Goal: Information Seeking & Learning: Learn about a topic

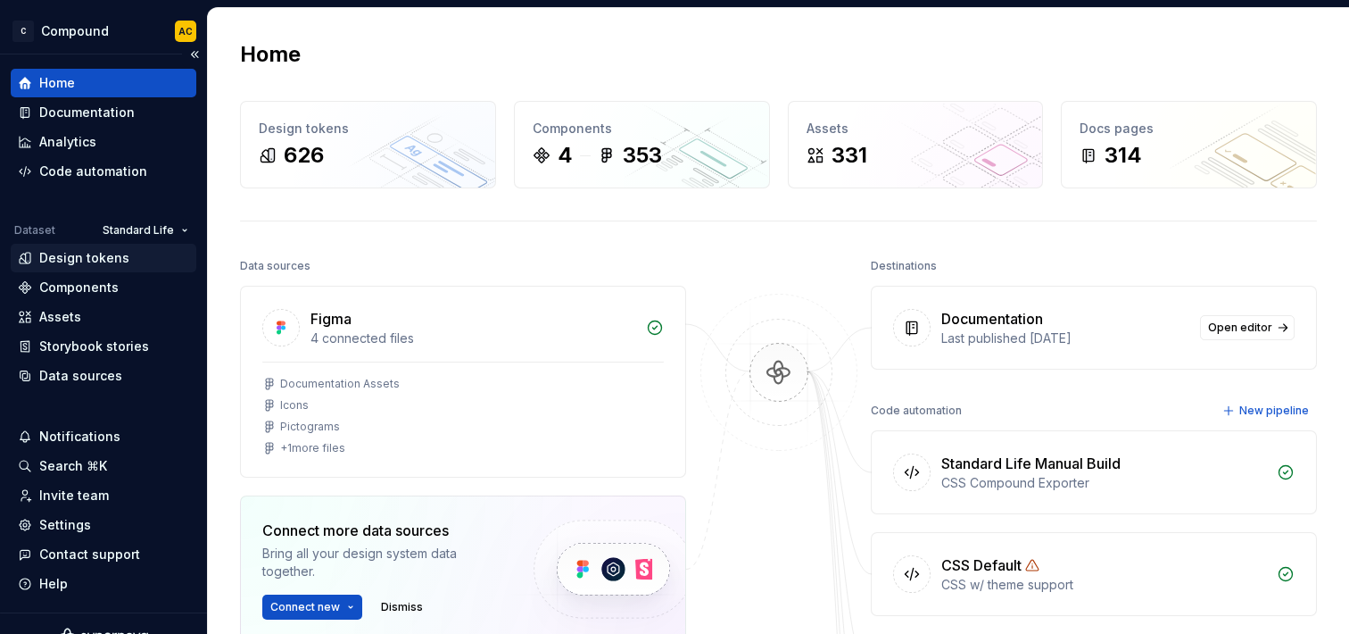
click at [109, 254] on div "Design tokens" at bounding box center [84, 258] width 90 height 18
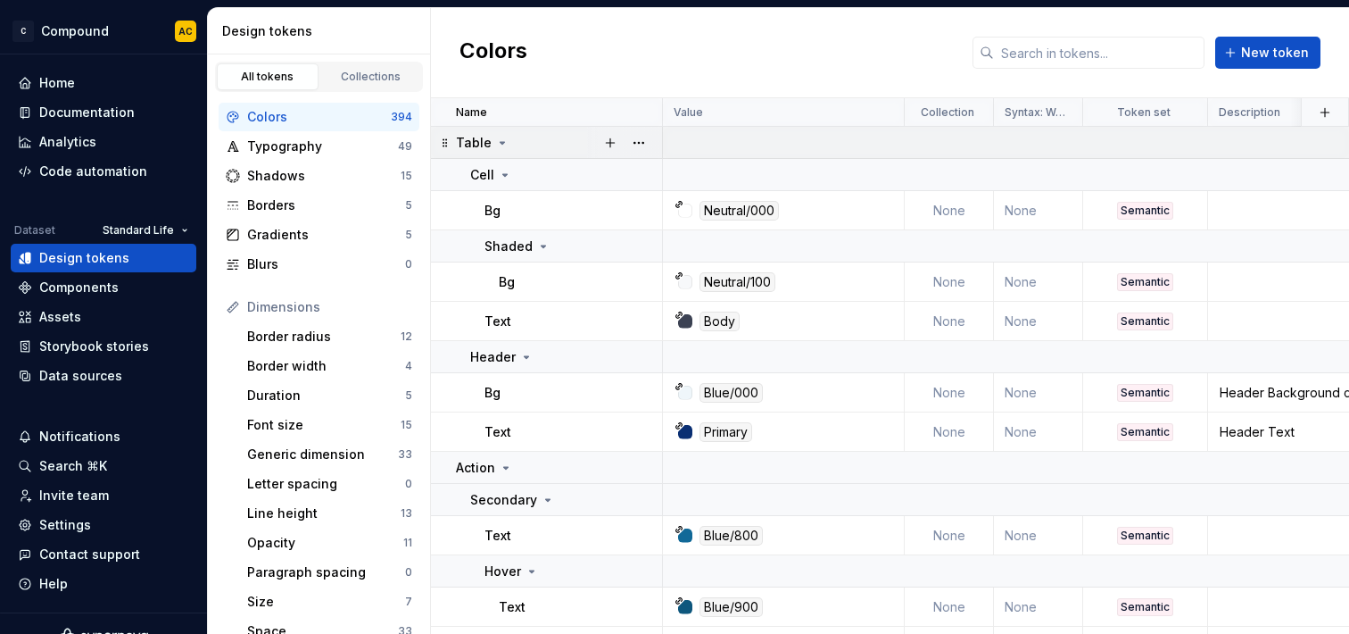
click at [510, 134] on div "Table" at bounding box center [558, 143] width 205 height 18
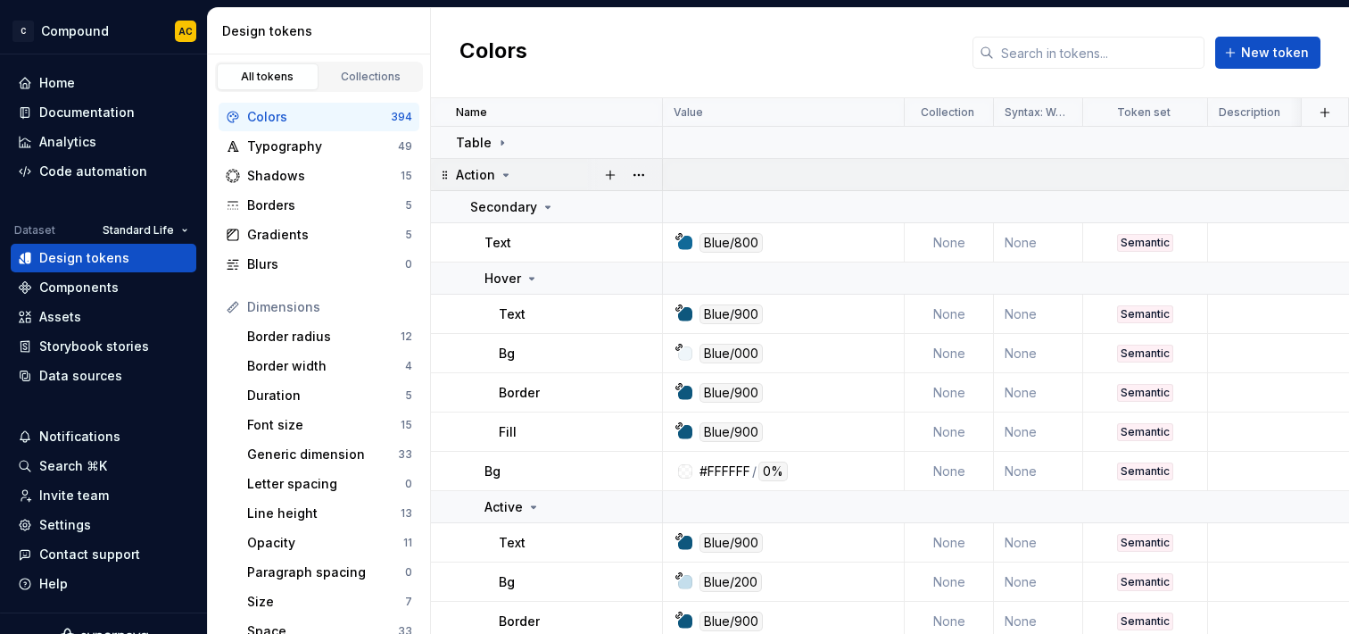
click at [510, 168] on icon at bounding box center [506, 175] width 14 height 14
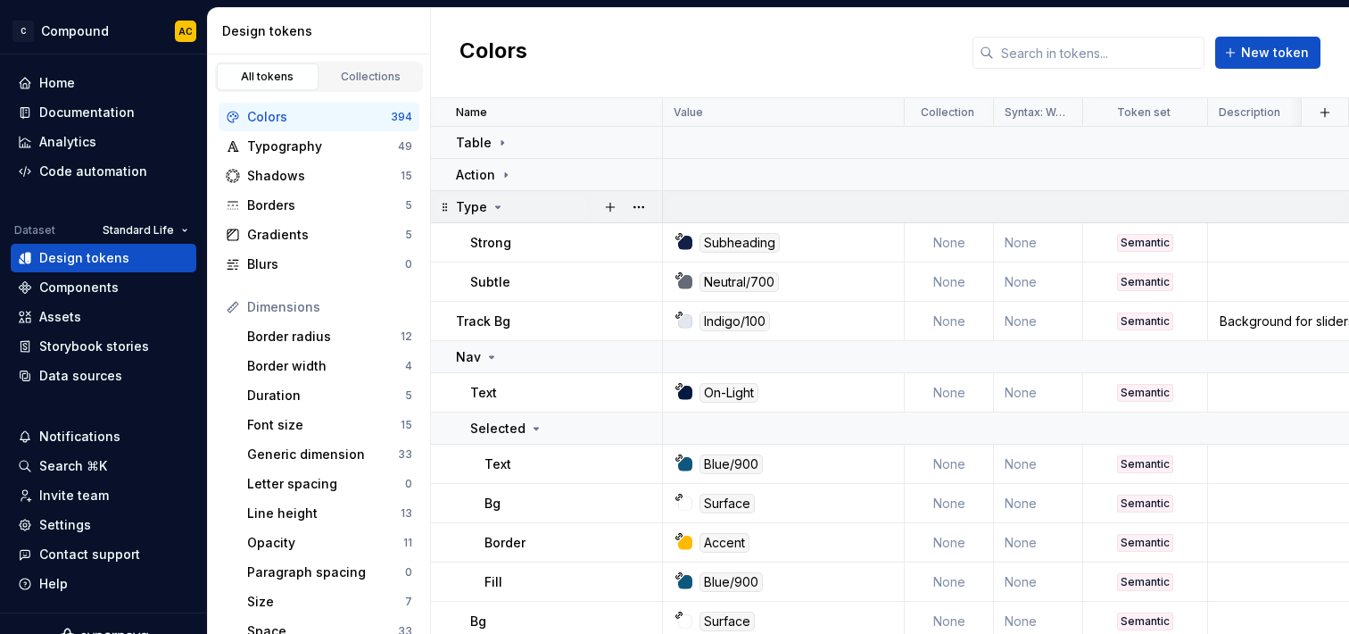
click at [508, 198] on div "Type" at bounding box center [558, 207] width 205 height 18
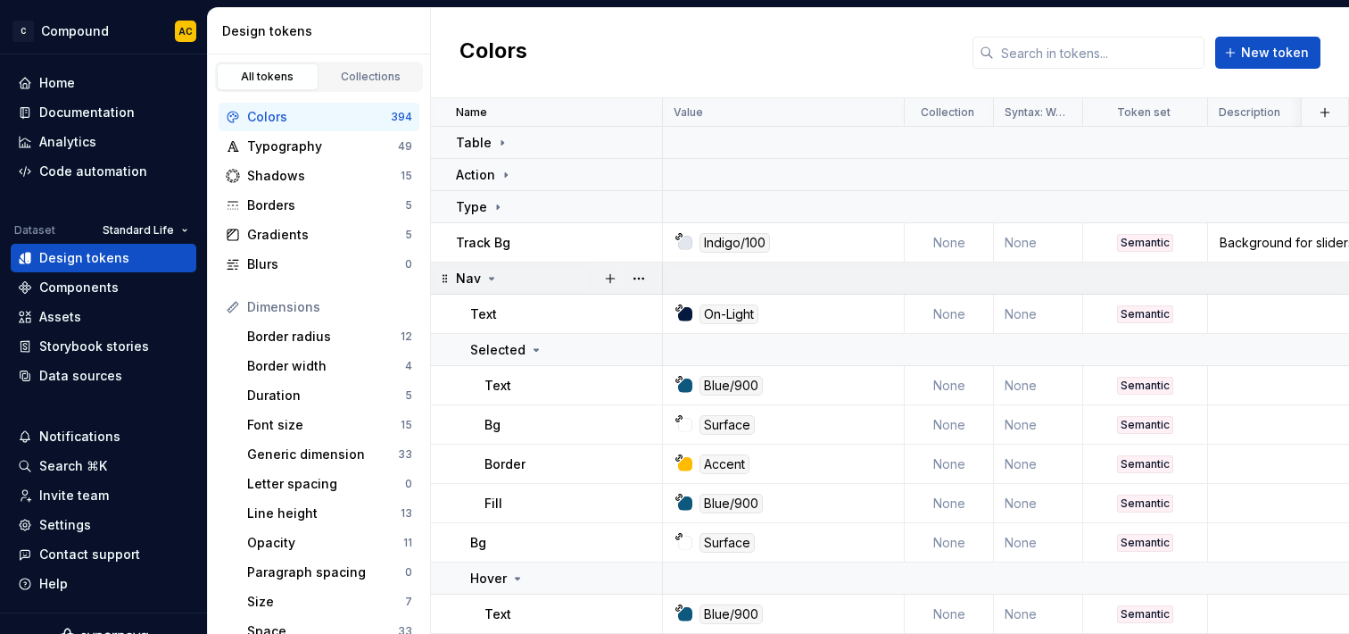
click at [493, 284] on icon at bounding box center [492, 278] width 14 height 14
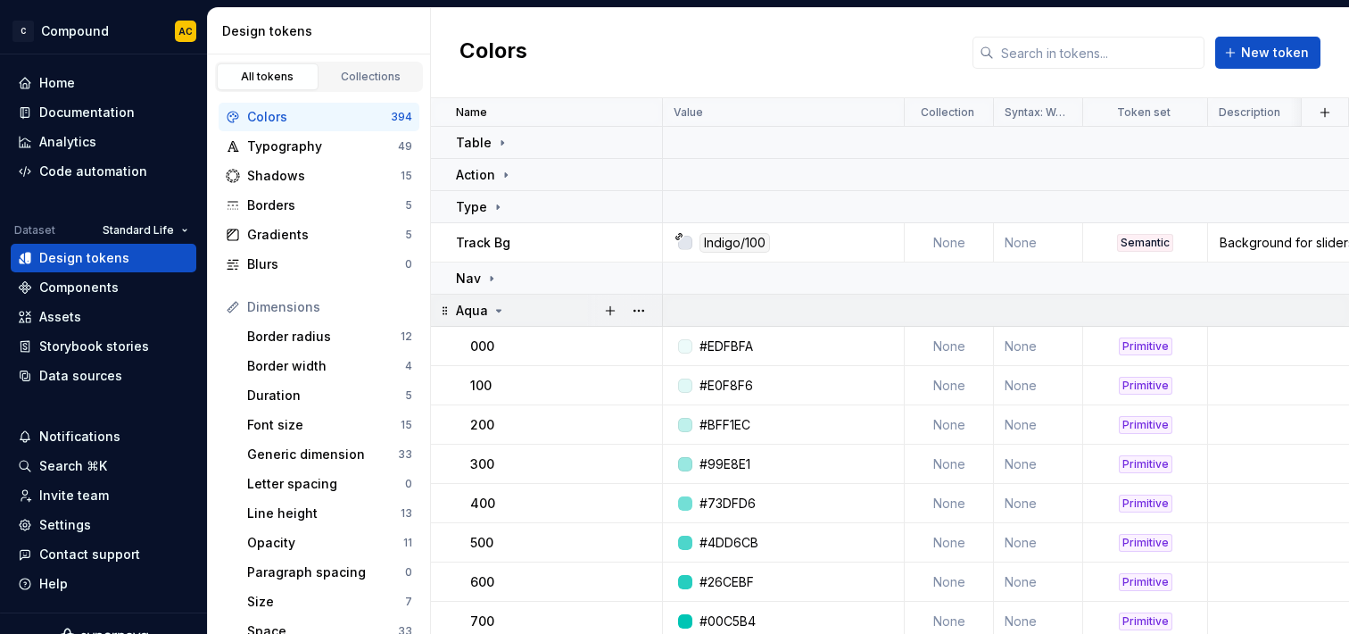
click at [498, 307] on icon at bounding box center [499, 310] width 14 height 14
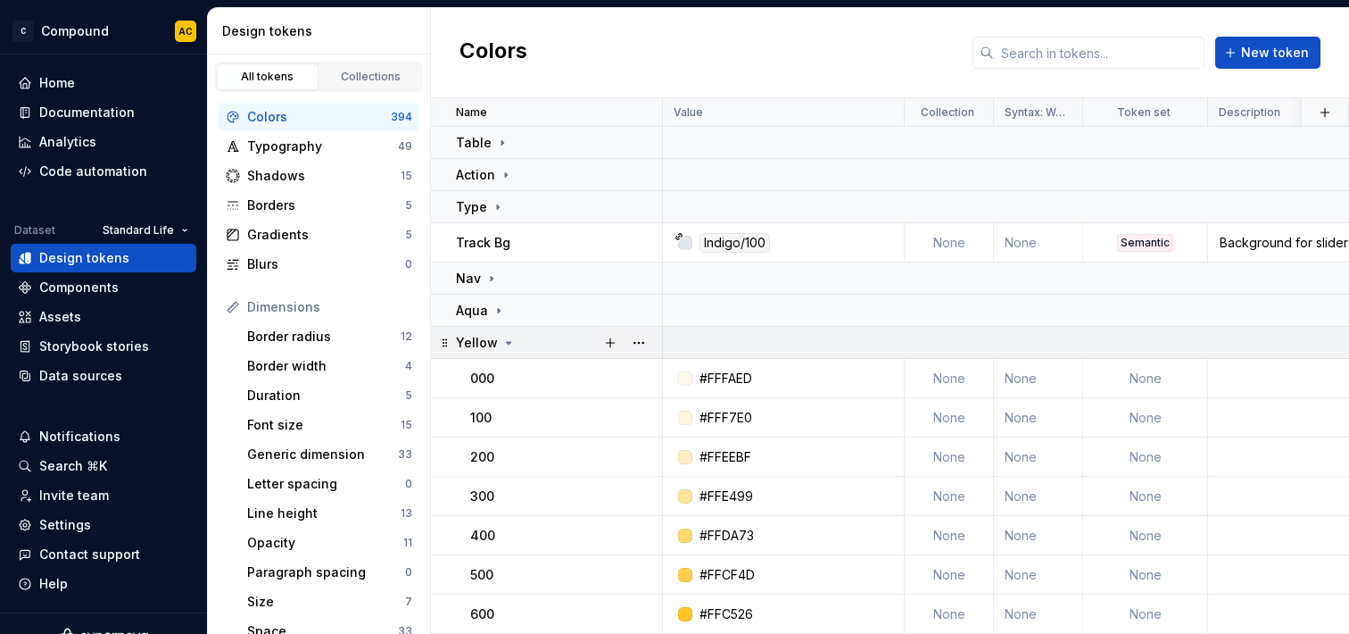
click at [504, 344] on icon at bounding box center [509, 343] width 14 height 14
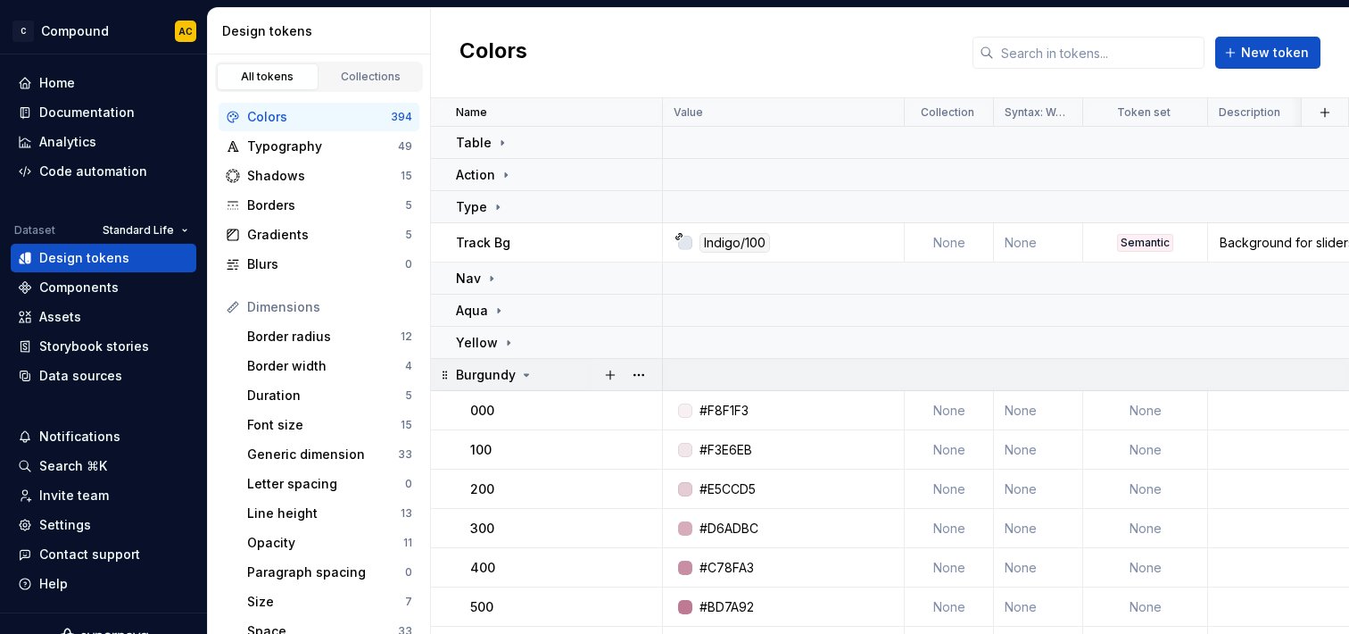
click at [516, 377] on div "Burgundy" at bounding box center [495, 375] width 78 height 18
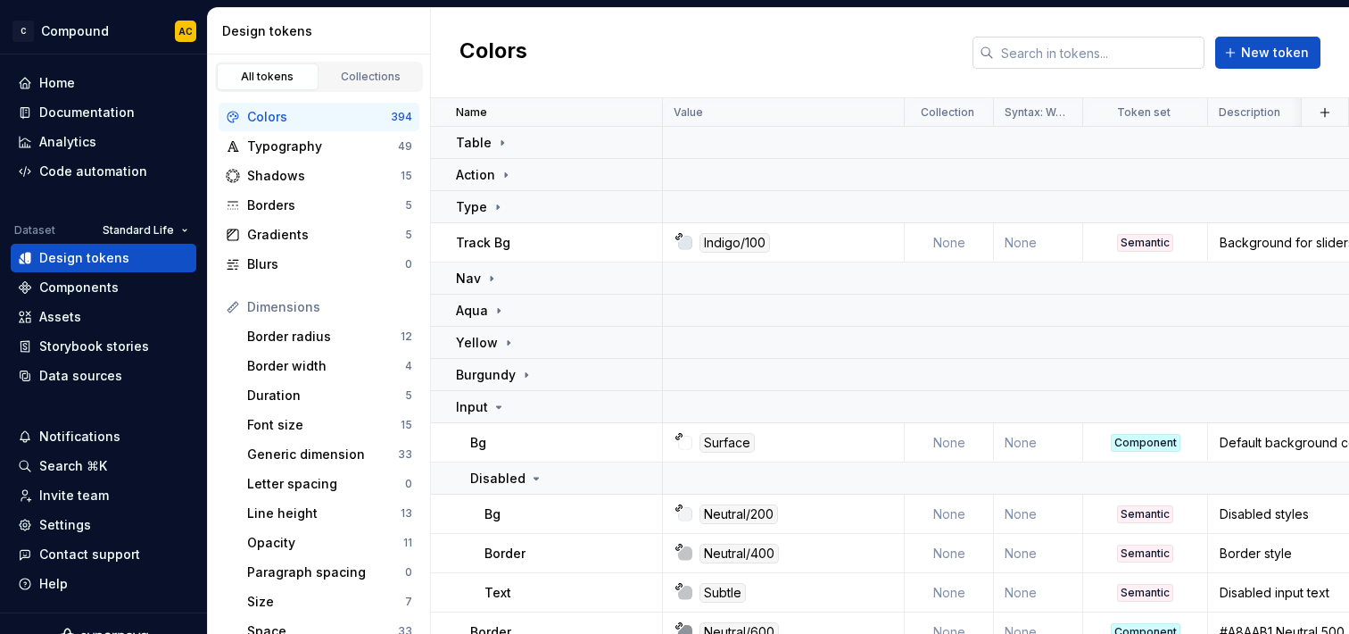
click at [1085, 66] on input "text" at bounding box center [1099, 53] width 211 height 32
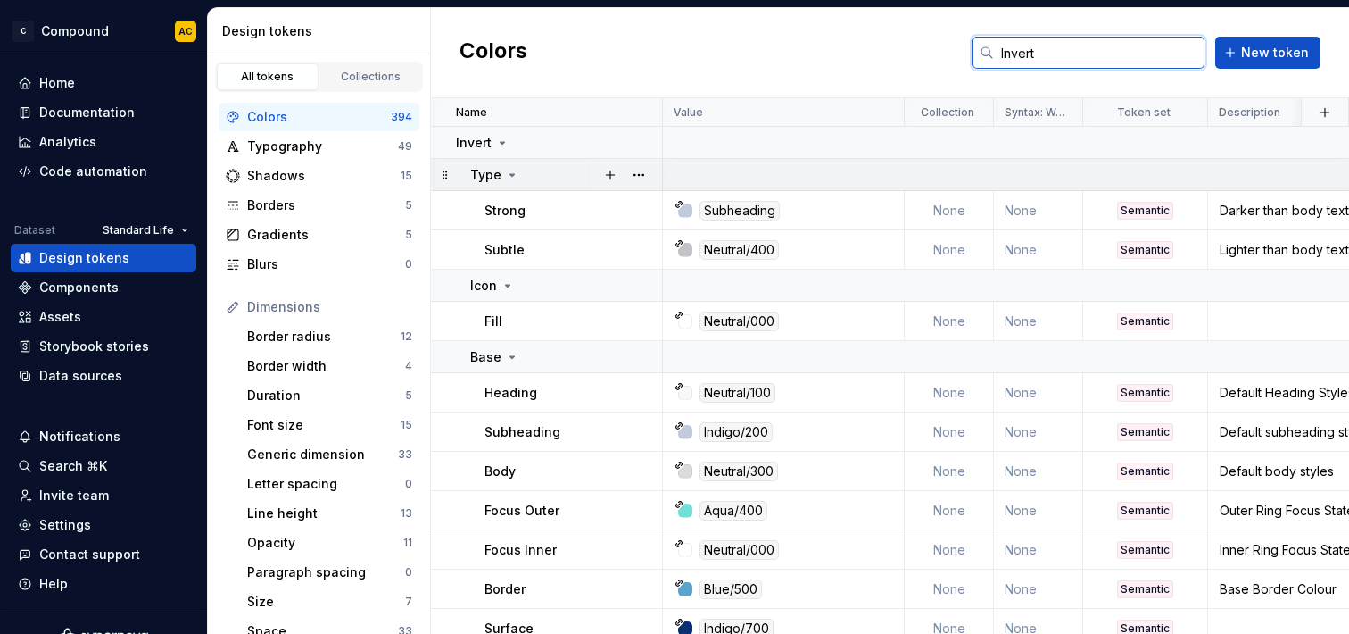
type input "Invert"
click at [510, 174] on icon at bounding box center [512, 175] width 4 height 2
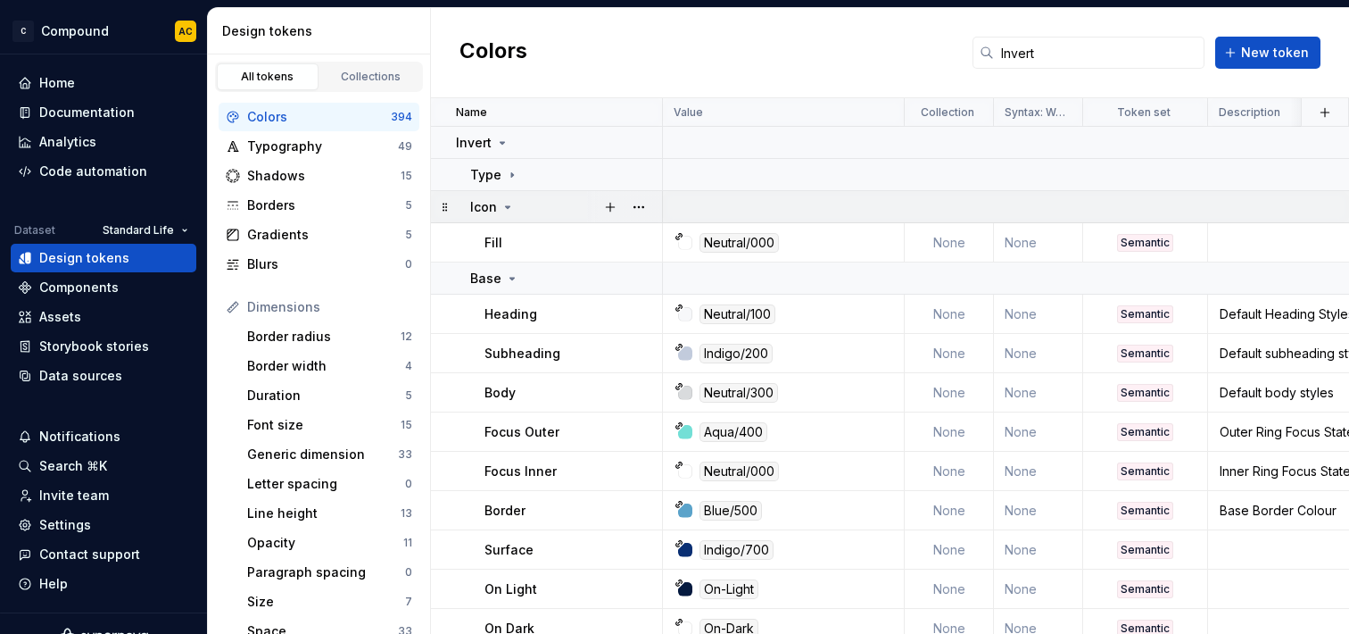
click at [512, 212] on icon at bounding box center [508, 207] width 14 height 14
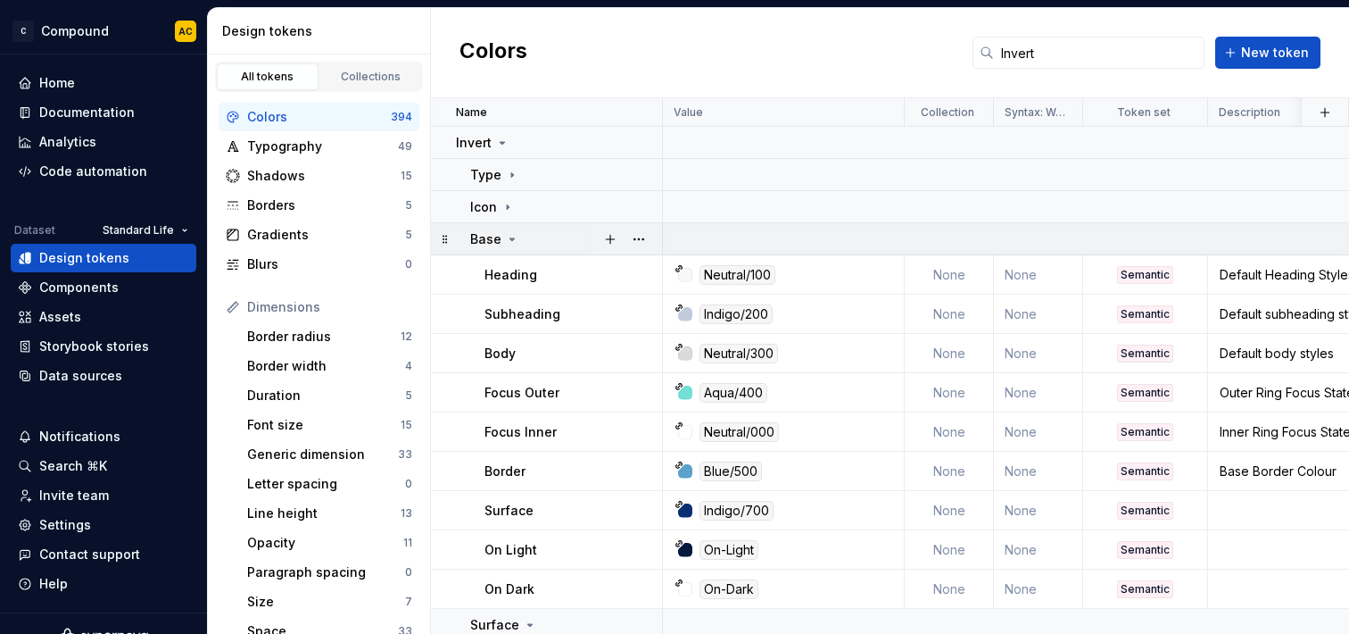
click at [515, 243] on icon at bounding box center [512, 239] width 14 height 14
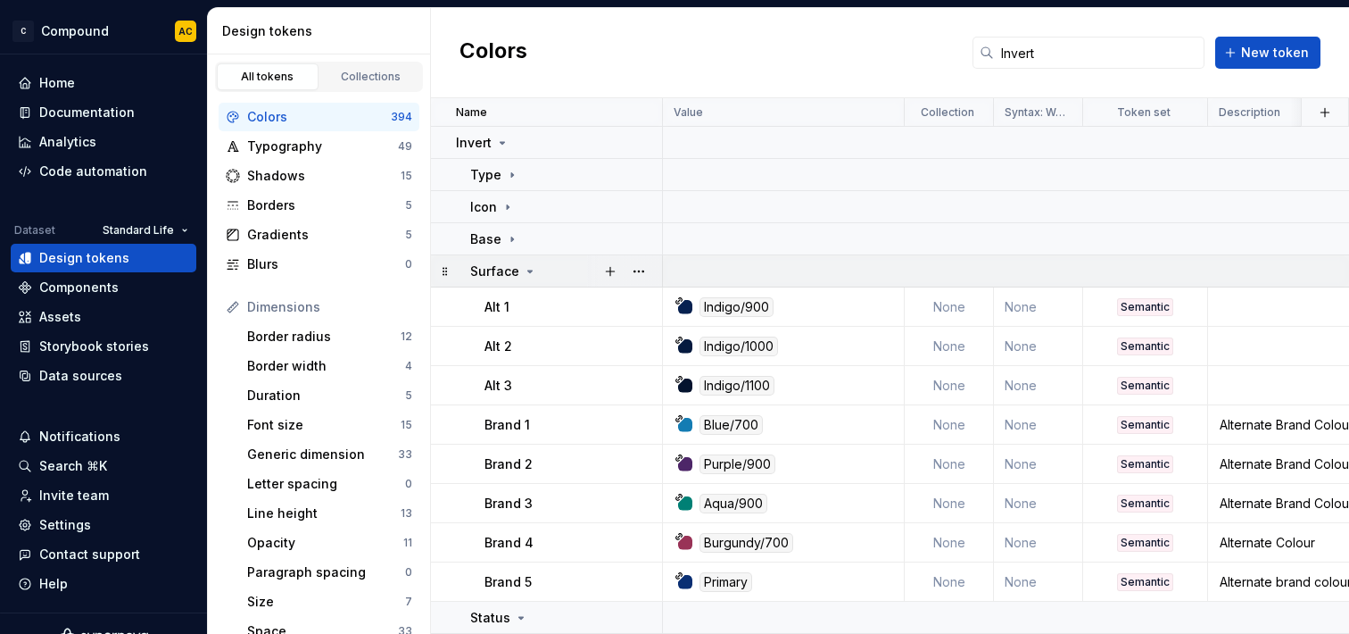
click at [525, 272] on icon at bounding box center [530, 271] width 14 height 14
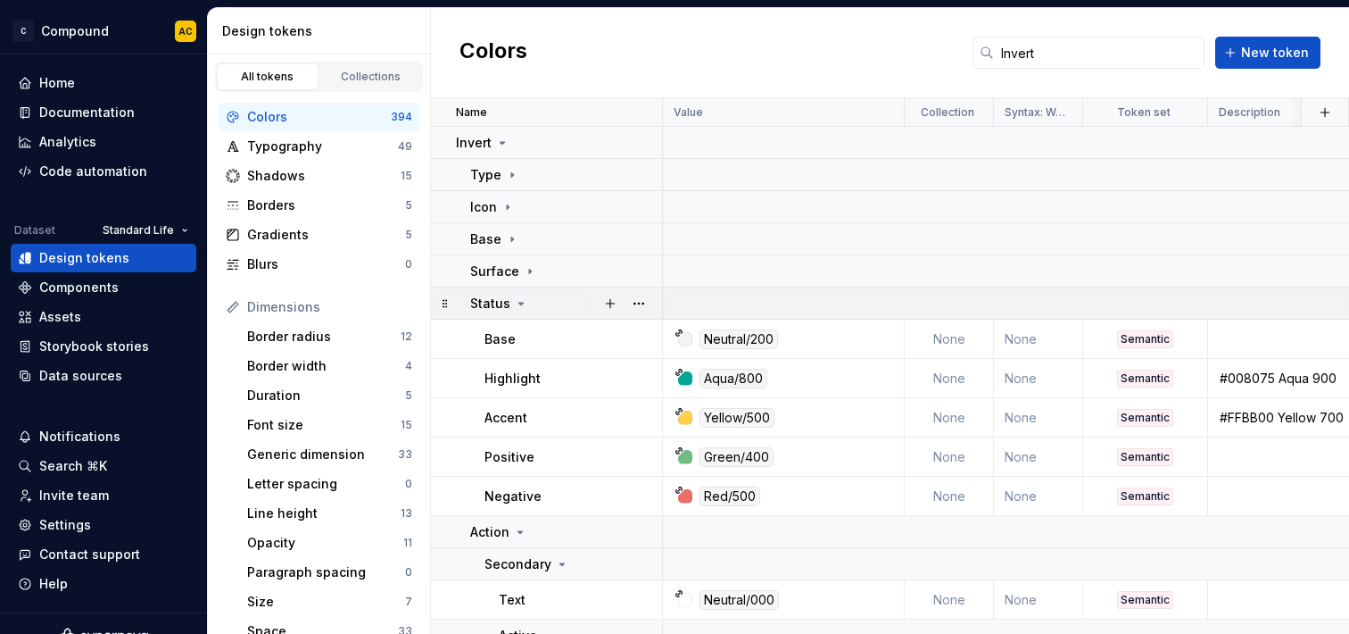
click at [526, 302] on icon at bounding box center [521, 303] width 14 height 14
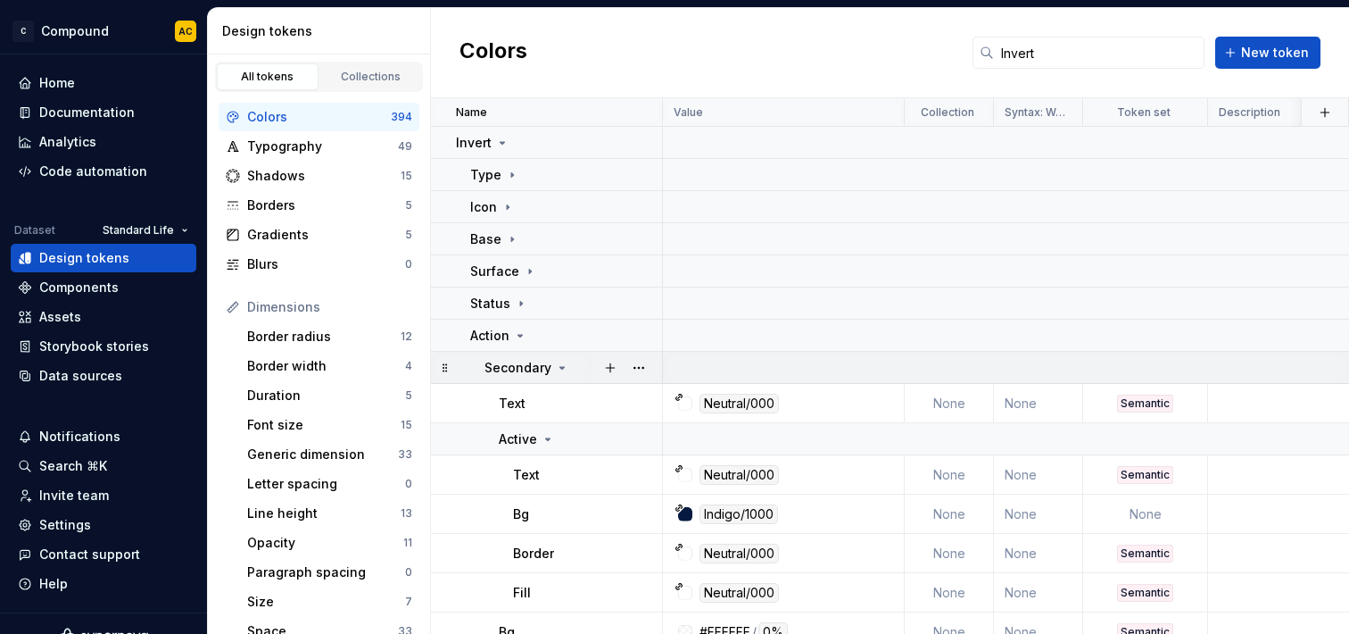
click at [561, 368] on icon at bounding box center [562, 368] width 14 height 14
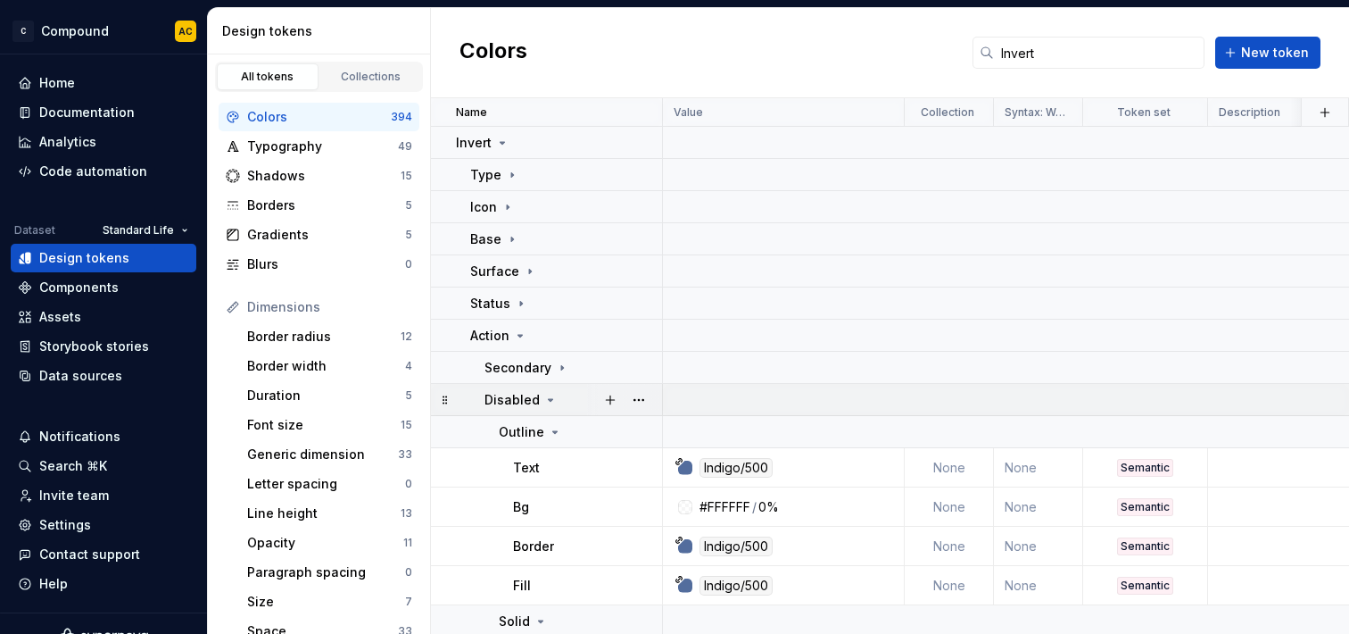
click at [558, 402] on div "Disabled" at bounding box center [573, 400] width 177 height 18
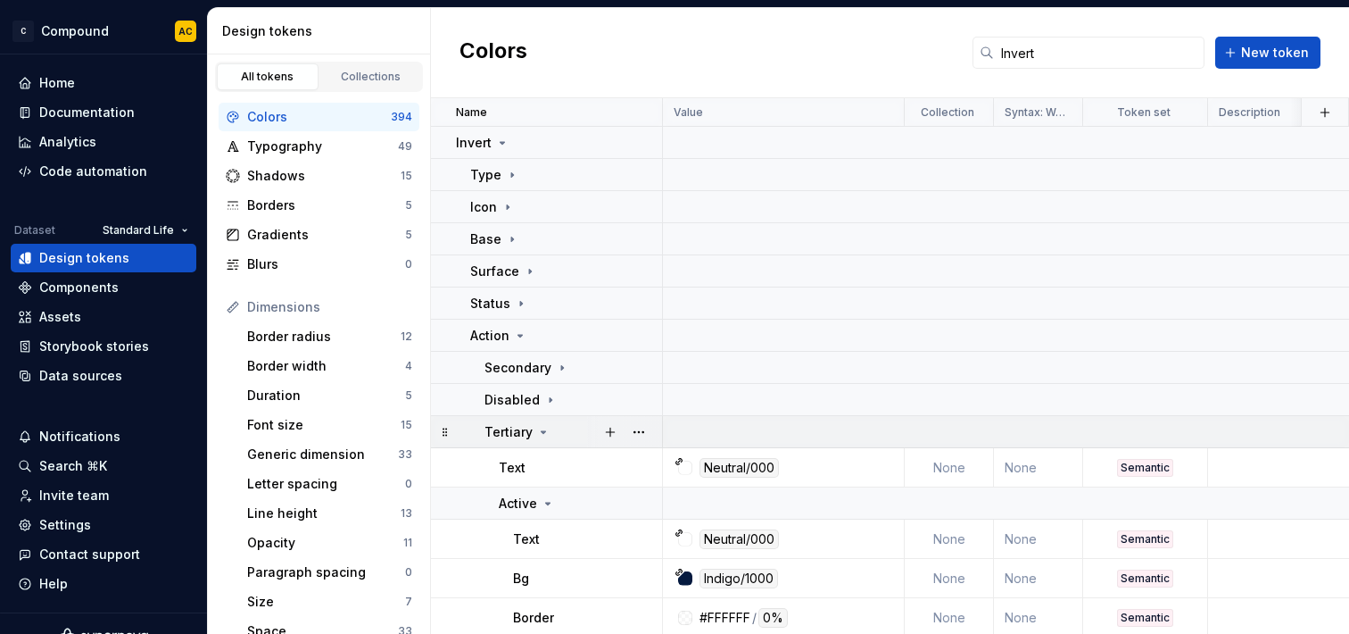
click at [557, 432] on div "Tertiary" at bounding box center [573, 432] width 177 height 18
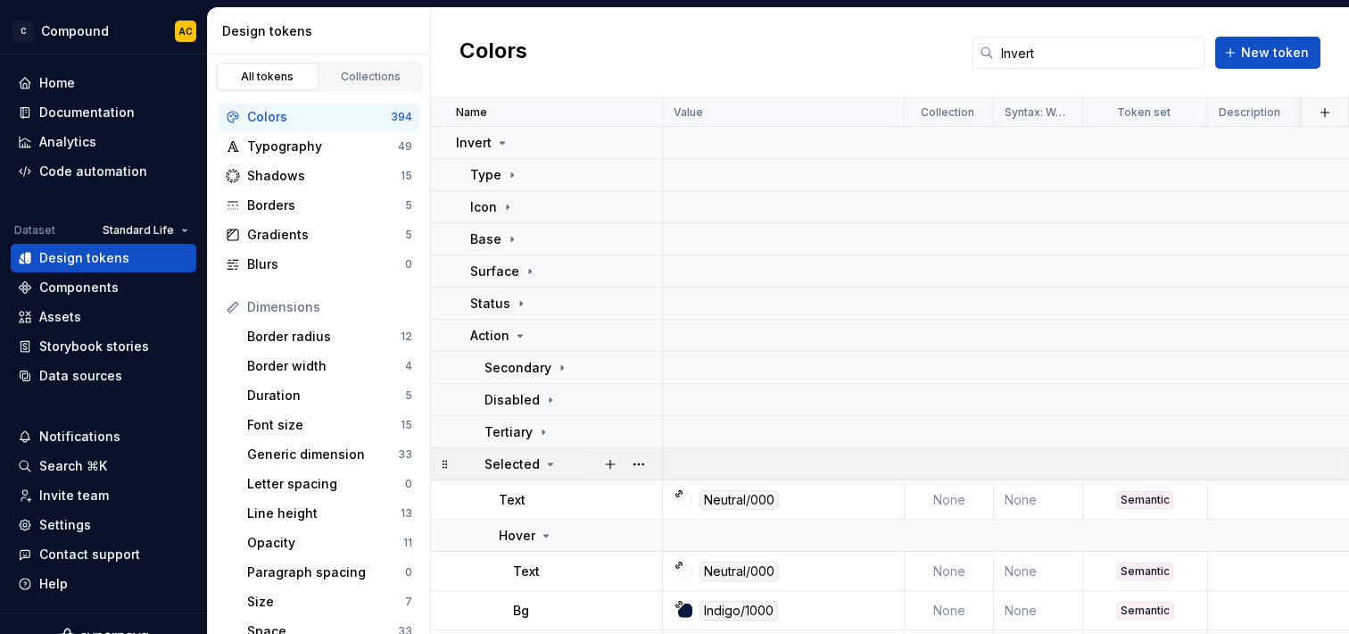
click at [554, 466] on icon at bounding box center [550, 464] width 14 height 14
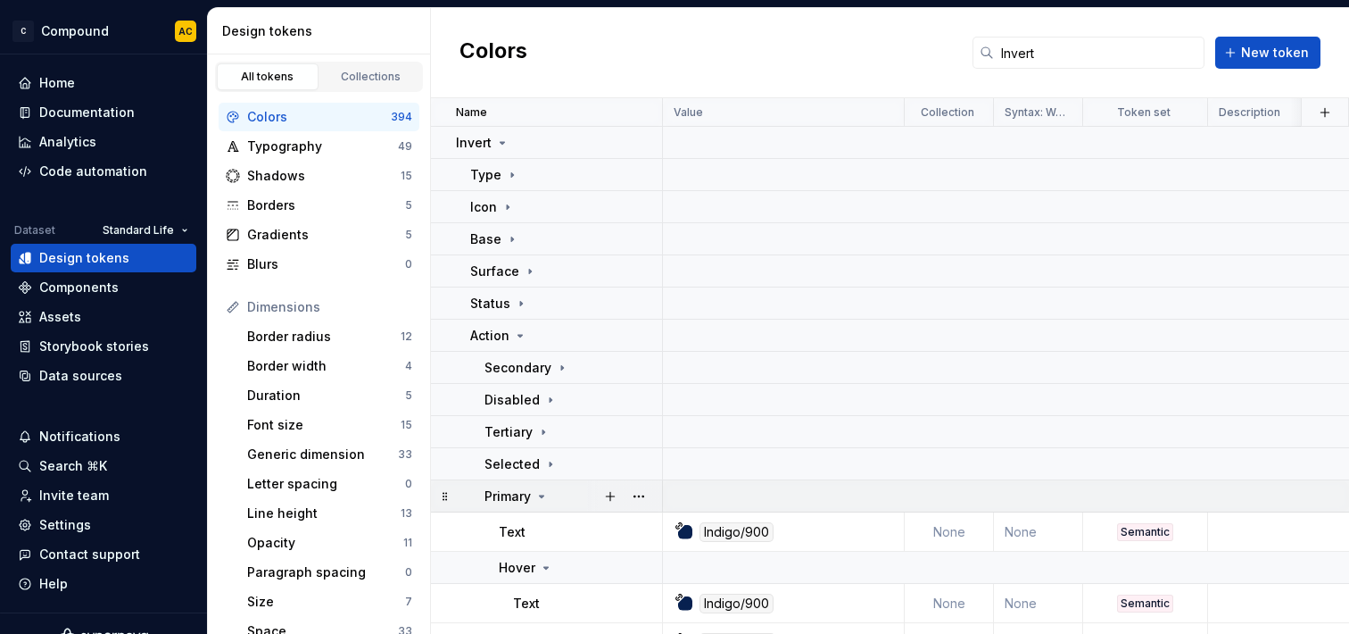
click at [554, 497] on div "Primary" at bounding box center [573, 496] width 177 height 18
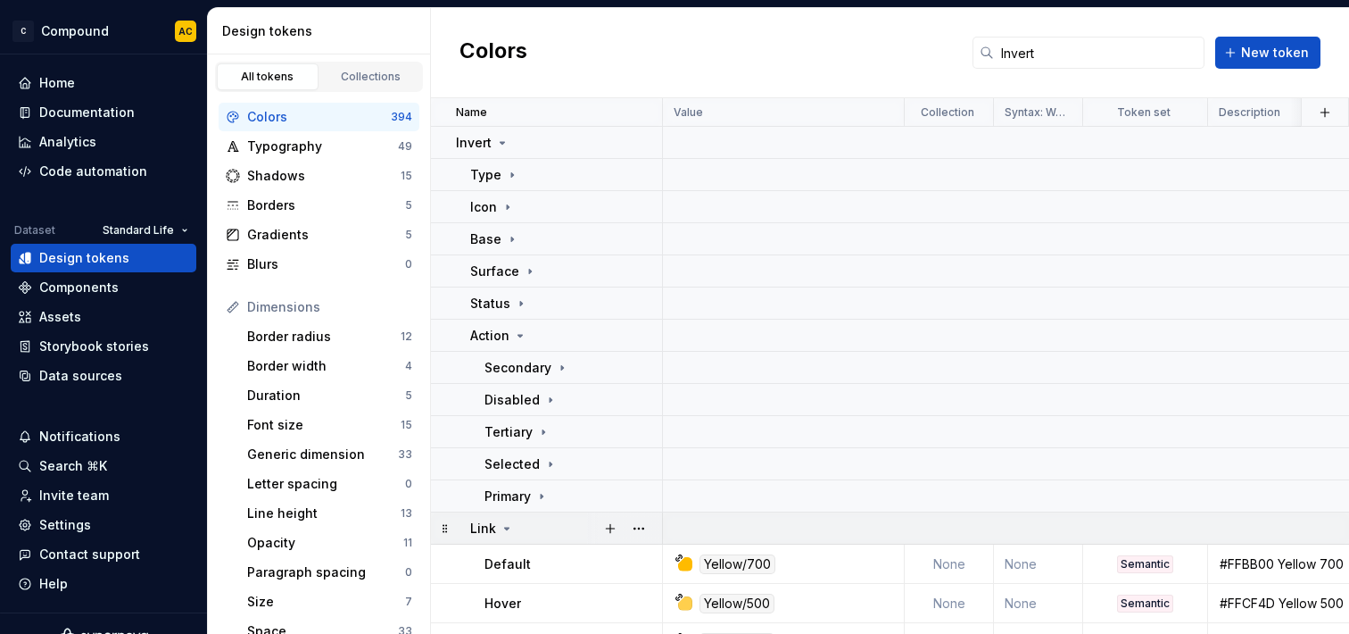
click at [554, 530] on div "Link" at bounding box center [565, 528] width 191 height 18
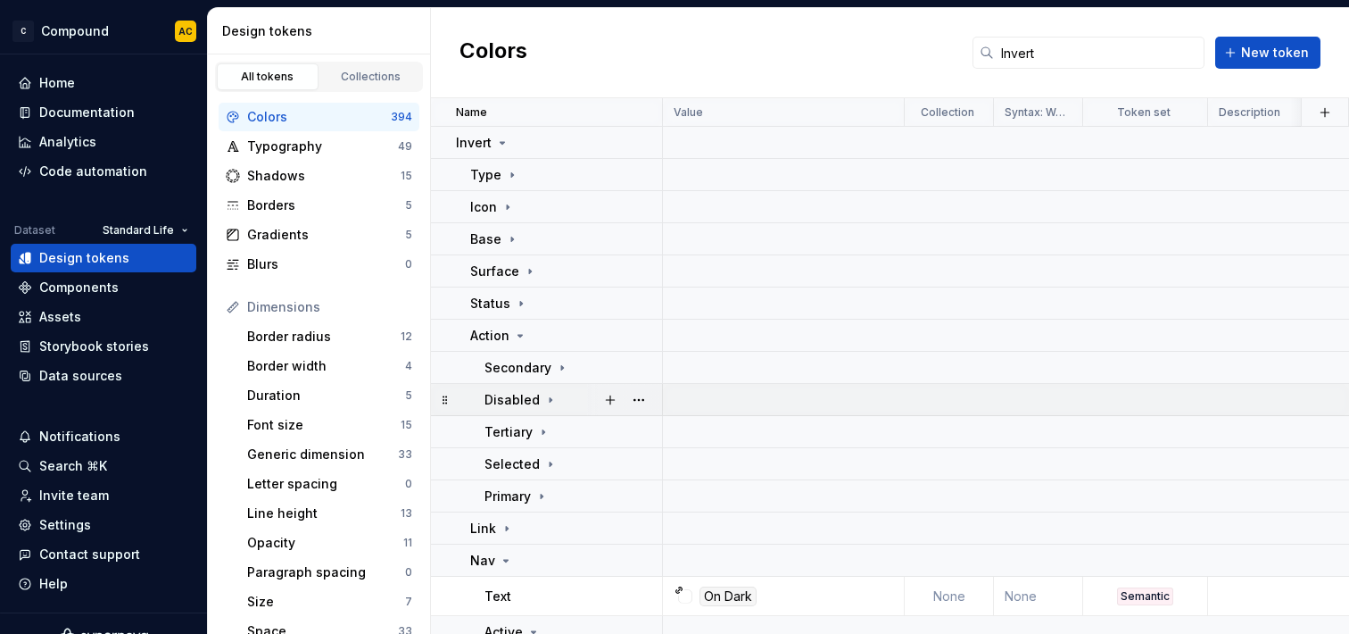
click at [559, 400] on div "Disabled" at bounding box center [573, 400] width 177 height 18
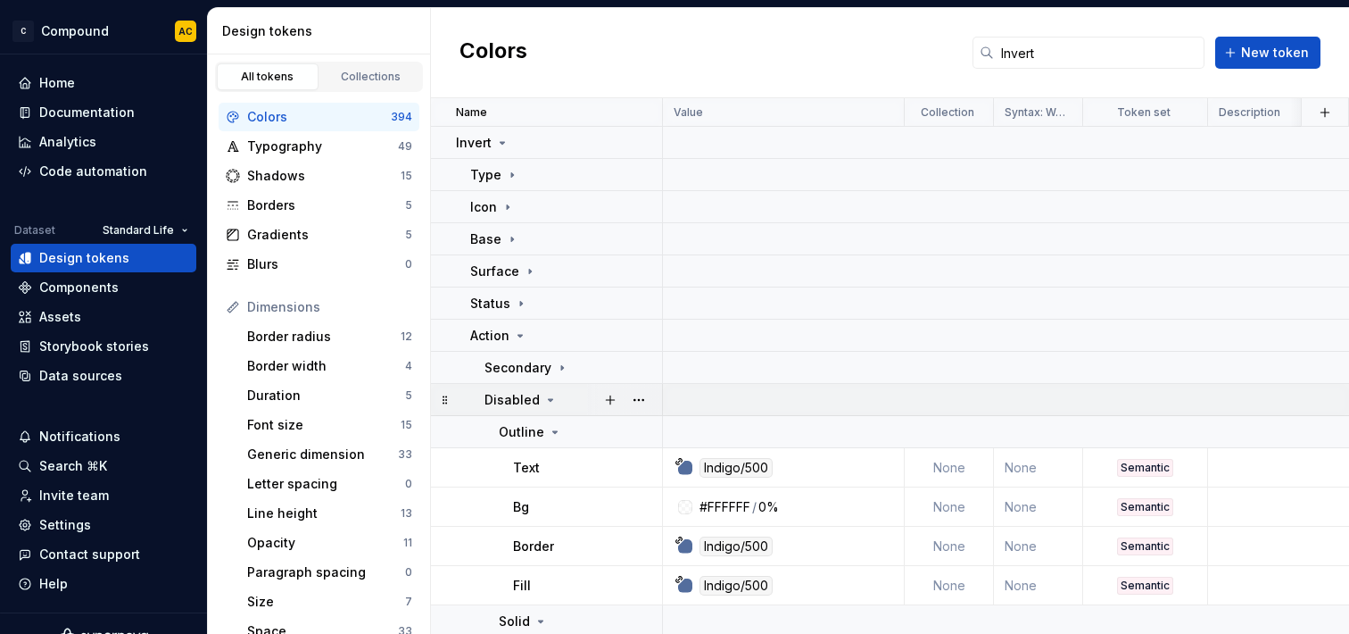
click at [559, 400] on div "Disabled" at bounding box center [573, 400] width 177 height 18
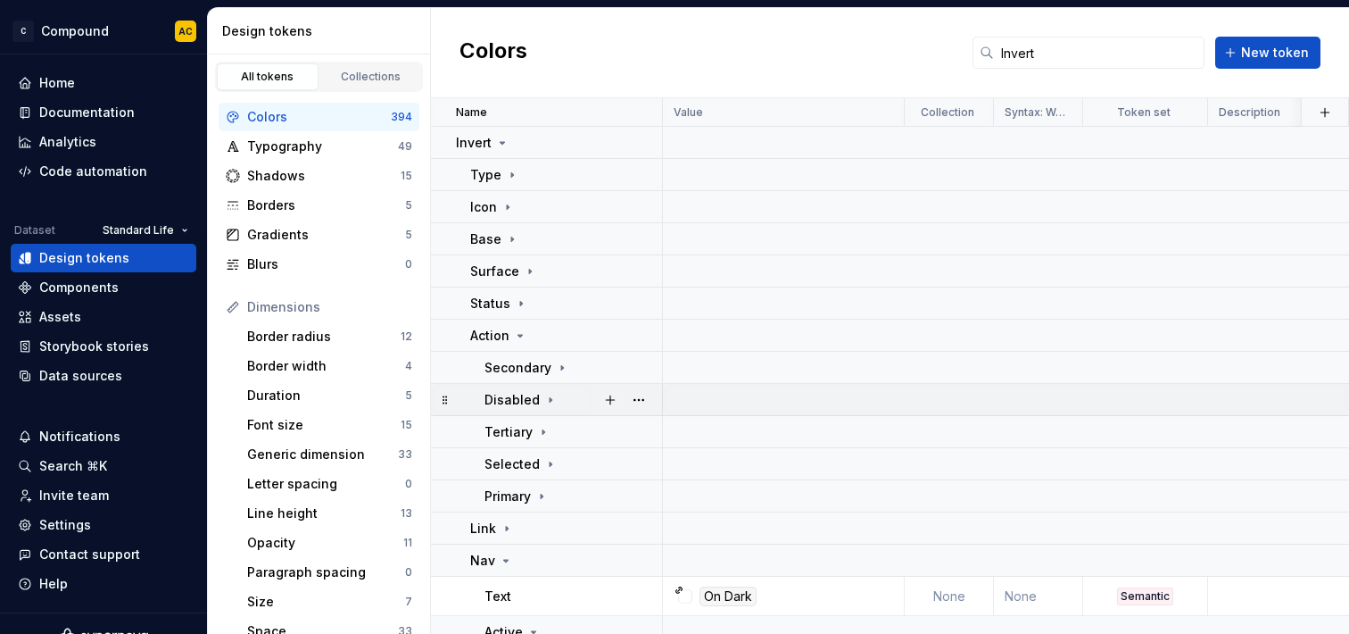
click at [548, 397] on icon at bounding box center [550, 400] width 14 height 14
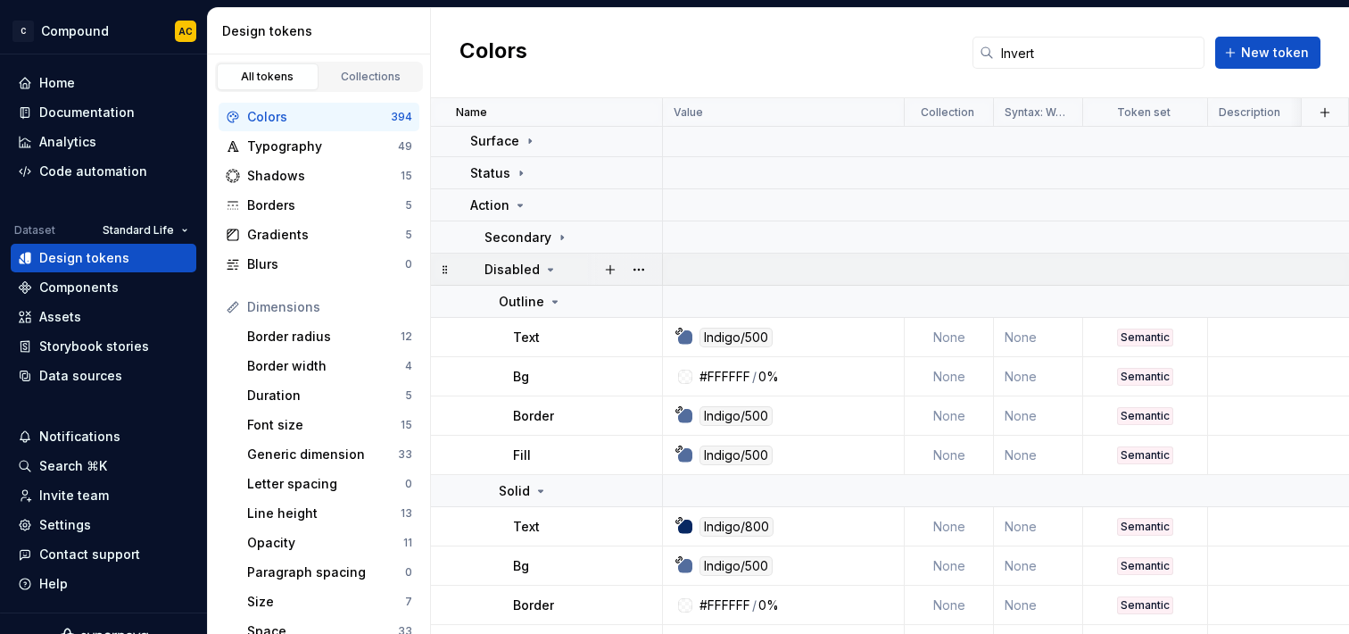
scroll to position [117, 0]
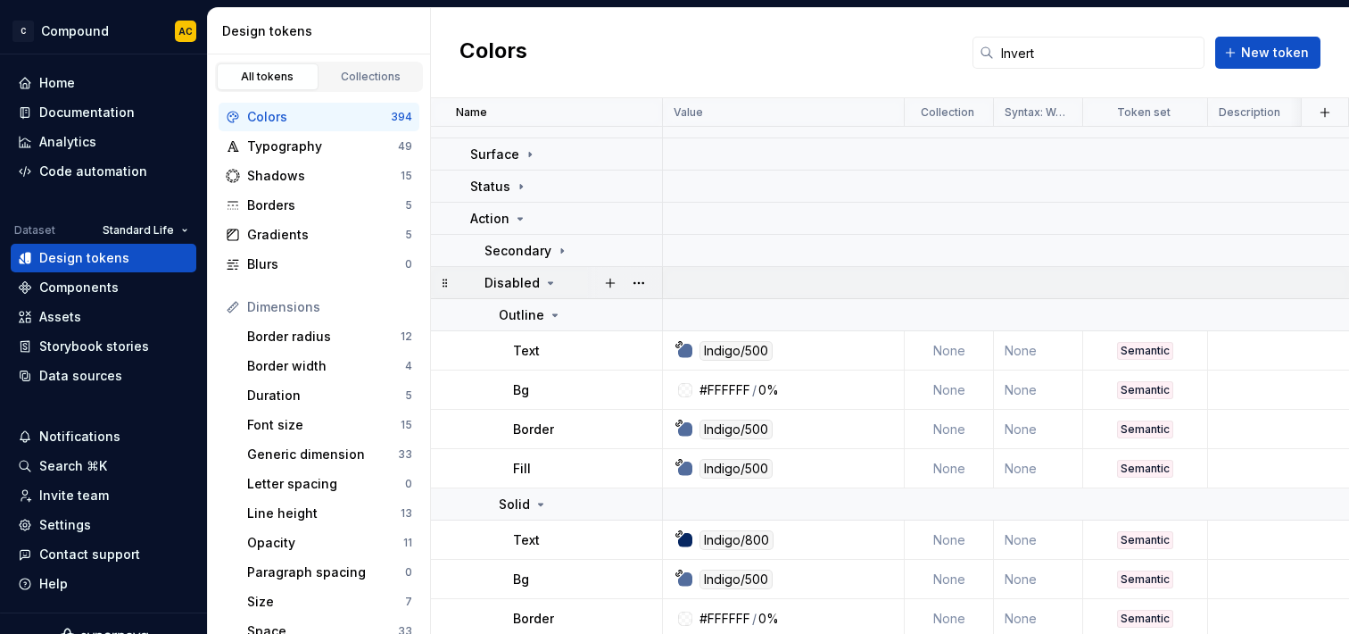
click at [557, 287] on div "Disabled" at bounding box center [573, 283] width 177 height 18
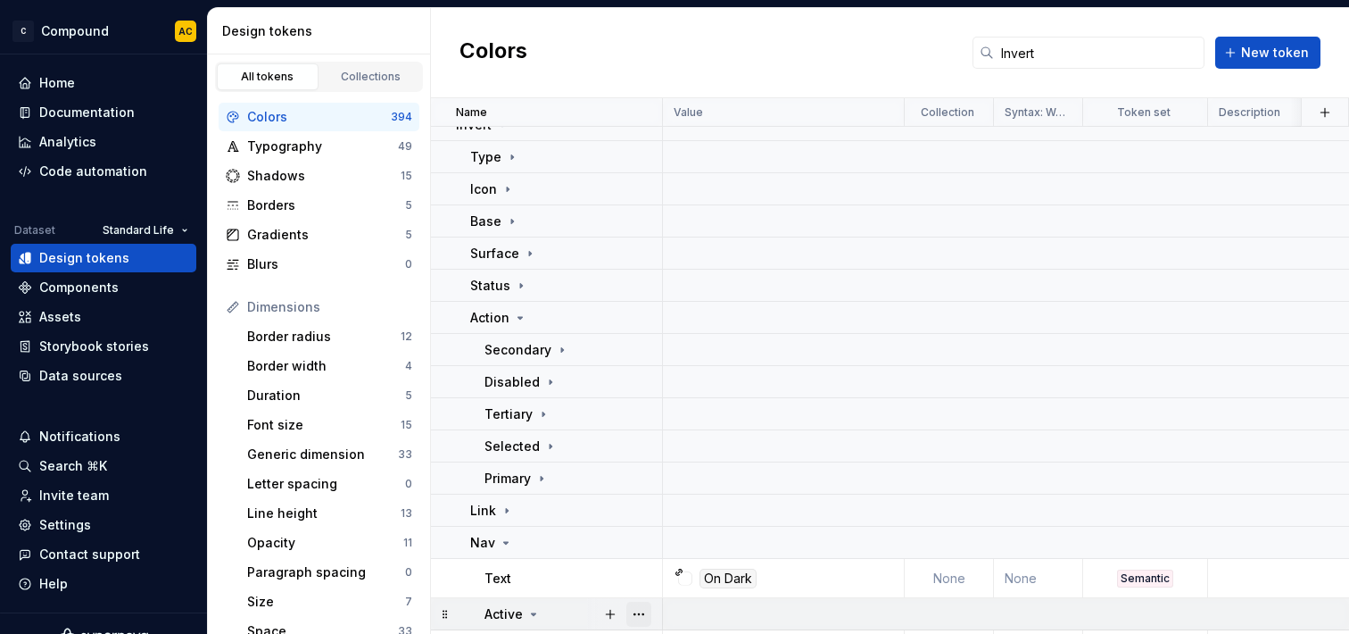
scroll to position [0, 0]
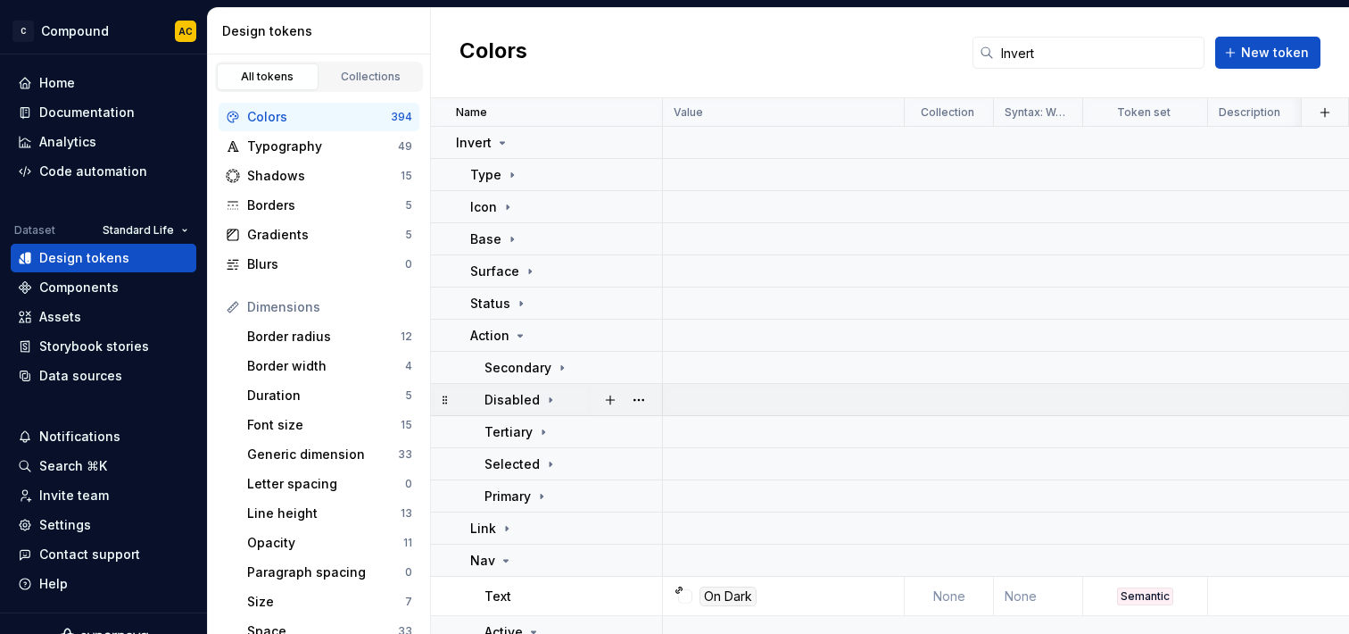
click at [543, 402] on icon at bounding box center [550, 400] width 14 height 14
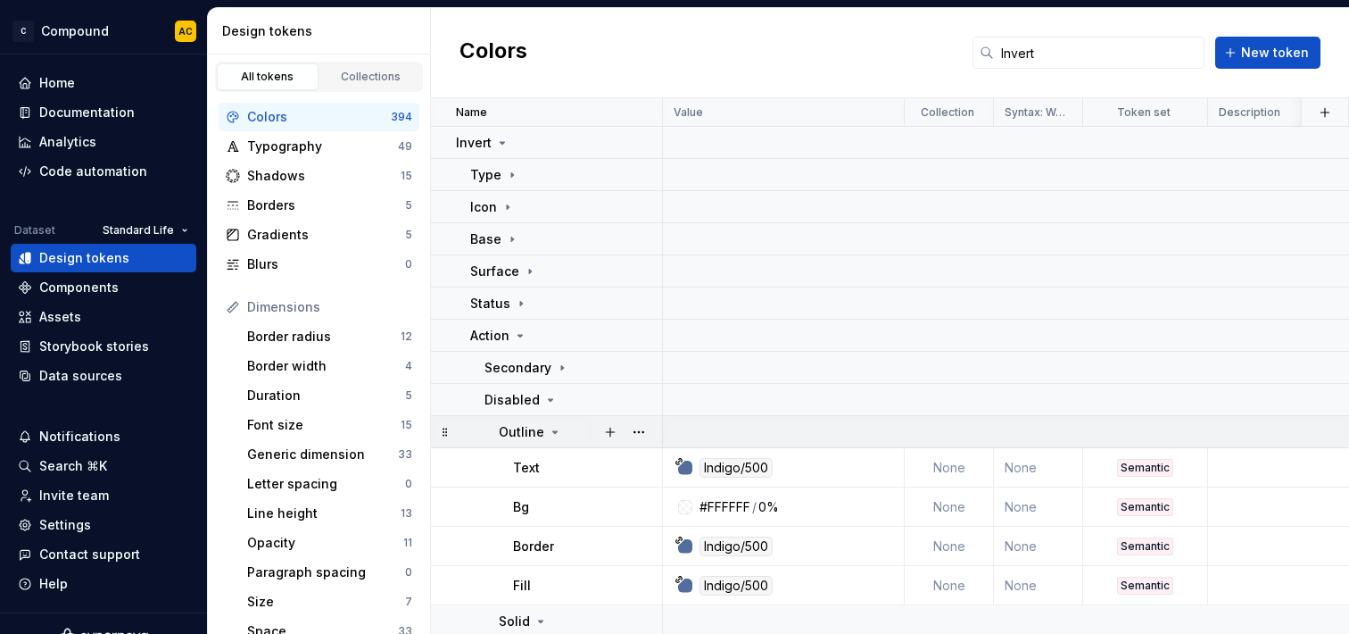
click at [548, 434] on icon at bounding box center [555, 432] width 14 height 14
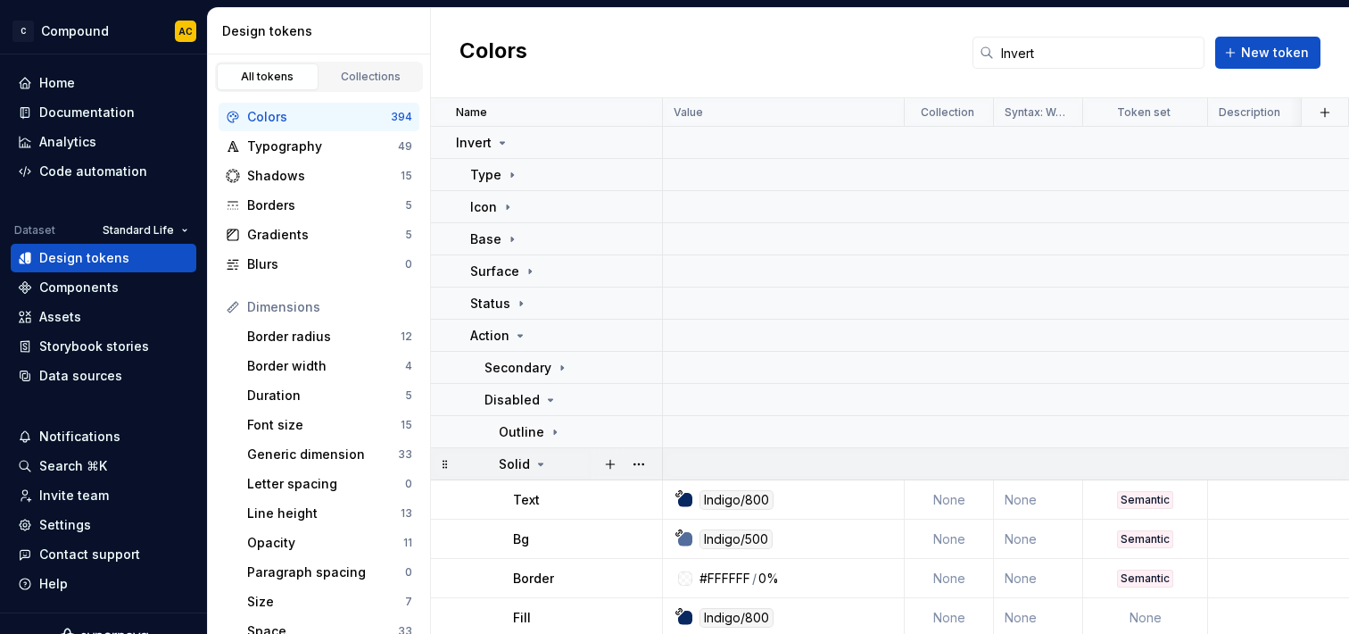
click at [552, 458] on div "Solid" at bounding box center [580, 464] width 162 height 18
